Goal: Find specific page/section: Find specific page/section

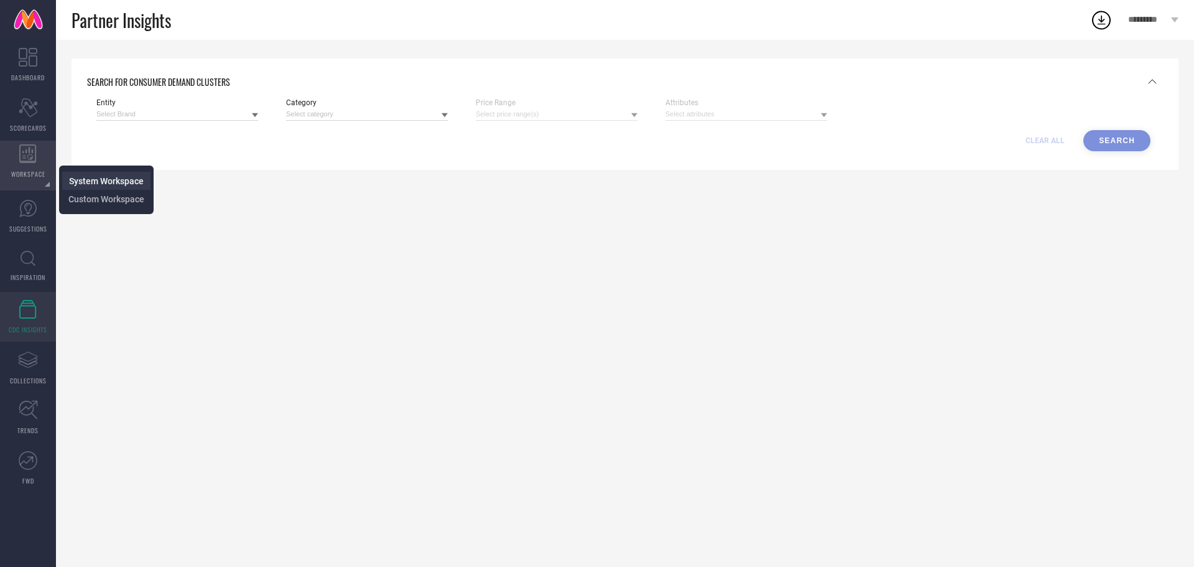
click at [78, 179] on span "System Workspace" at bounding box center [106, 181] width 75 height 10
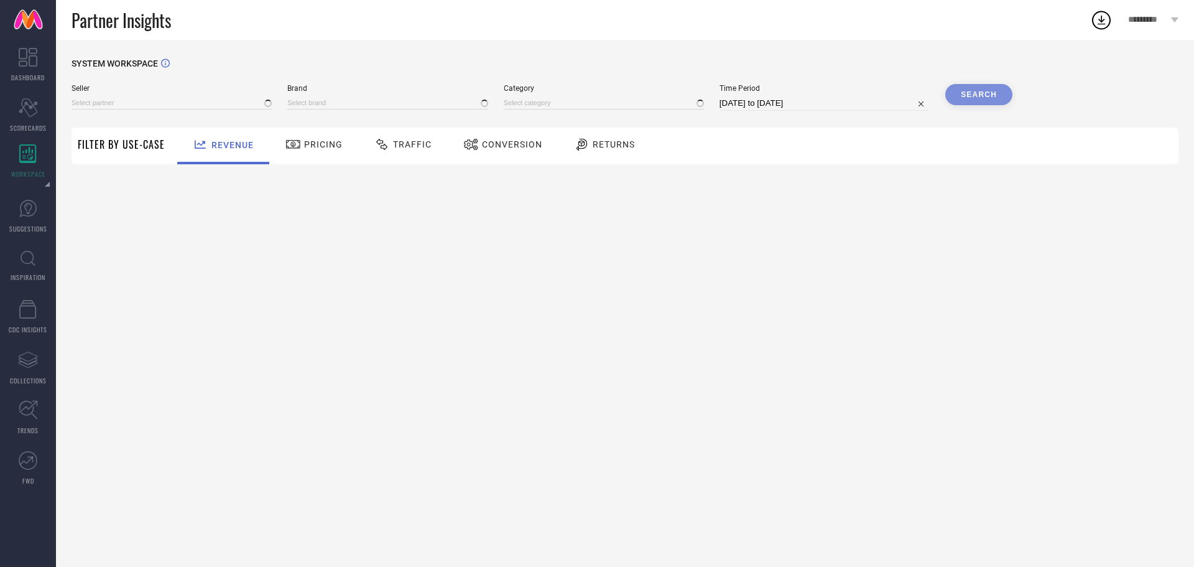
type input "All"
type input "1 STOP FASHION"
type input "All"
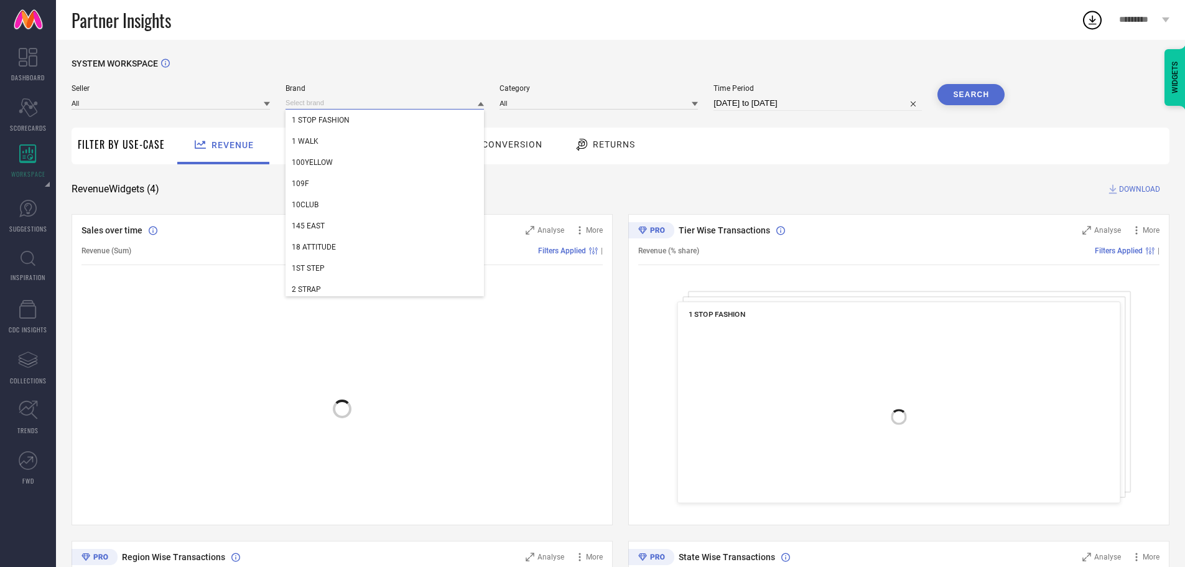
click at [335, 103] on input at bounding box center [384, 102] width 198 height 13
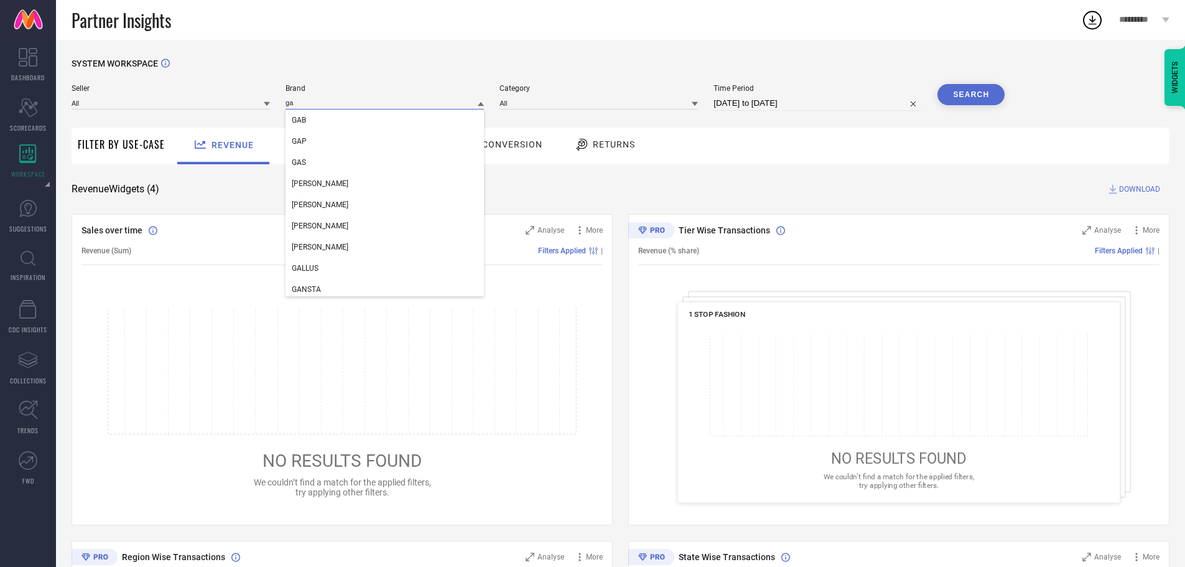
type input "g"
